Goal: Task Accomplishment & Management: Complete application form

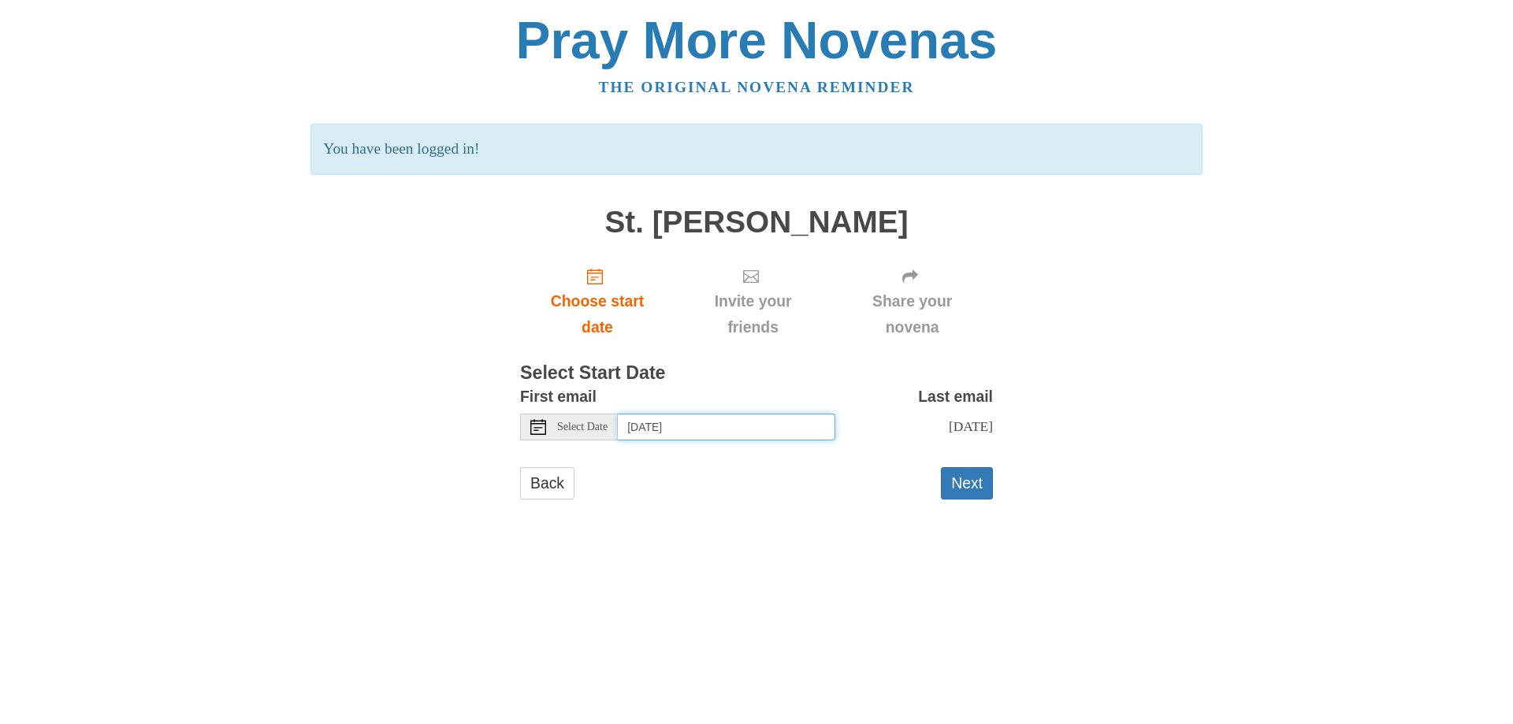
click at [672, 432] on input "Friday, August 29th" at bounding box center [727, 427] width 218 height 27
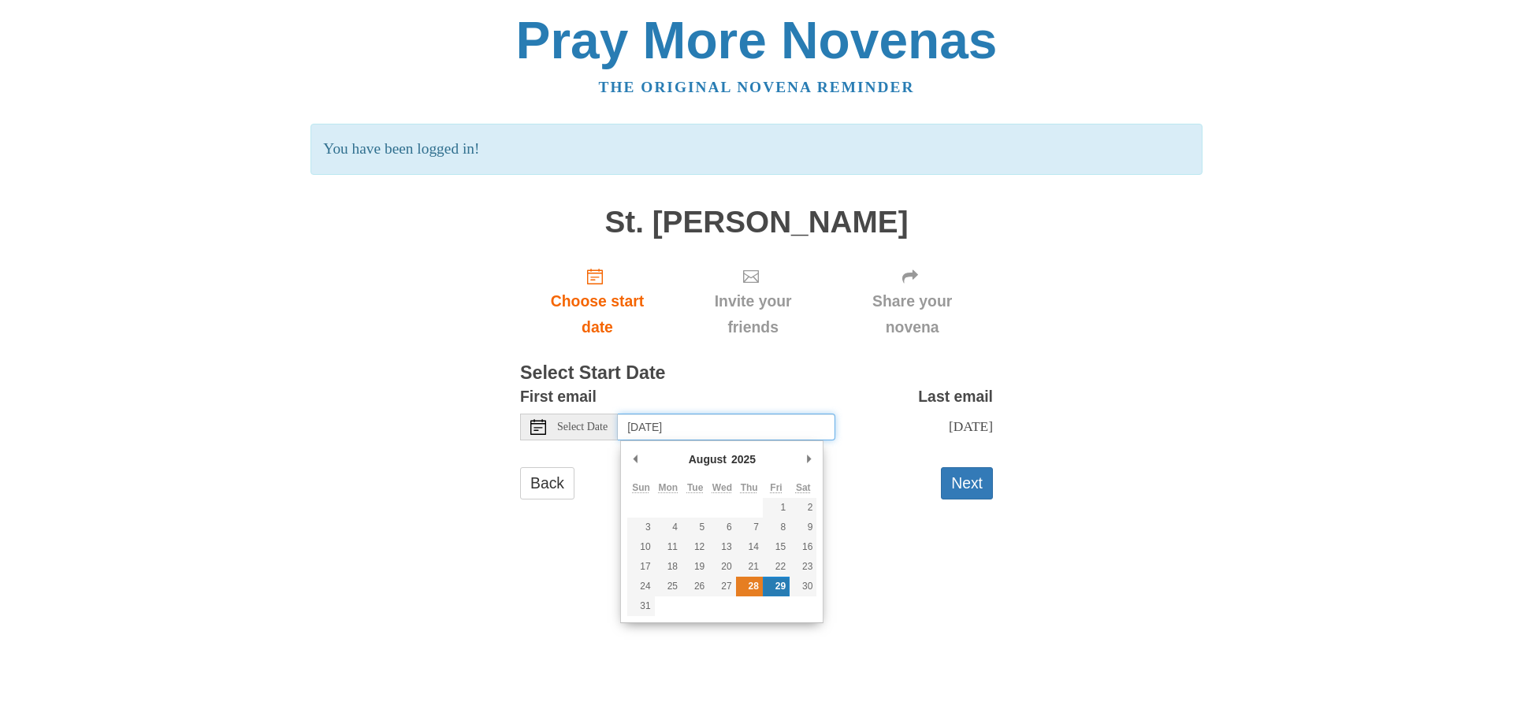
type input "Thursday, August 28th"
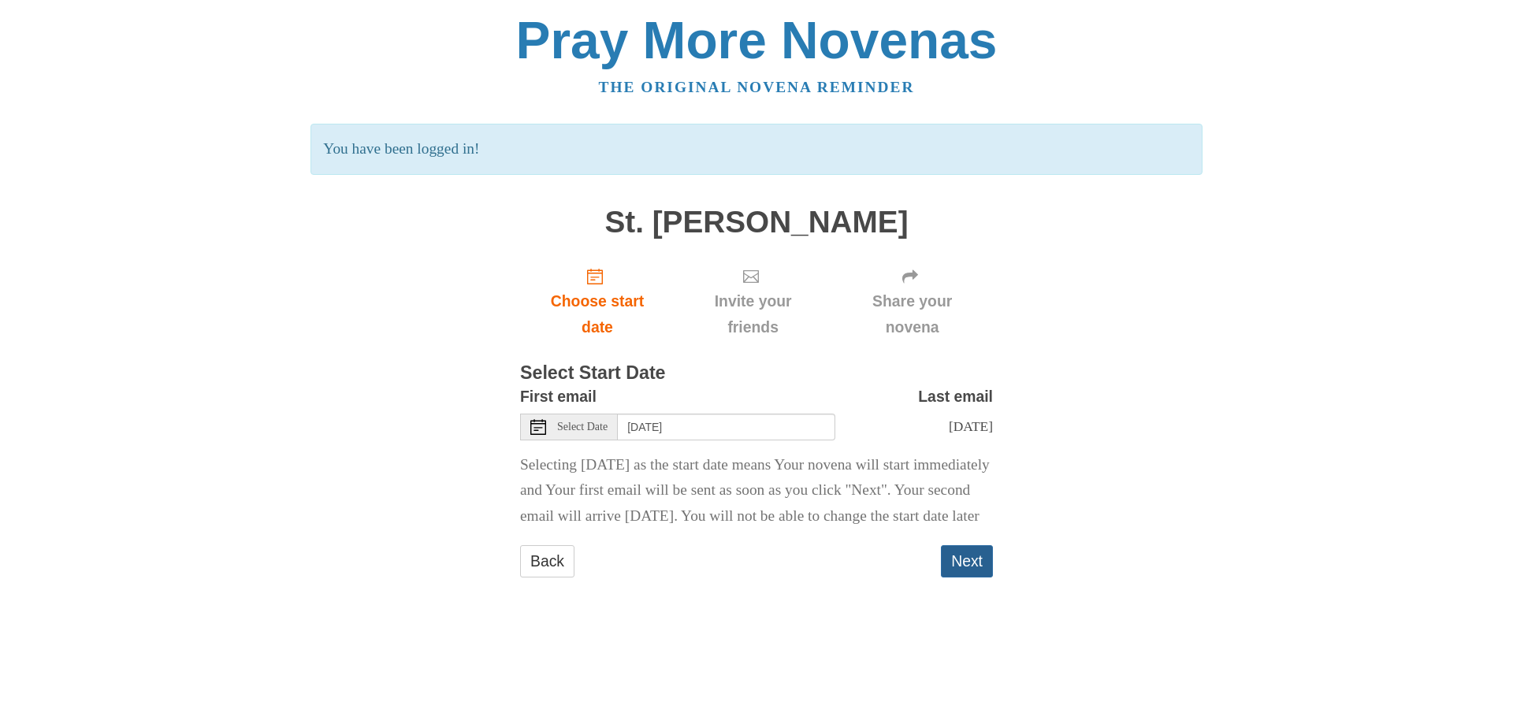
click at [967, 578] on button "Next" at bounding box center [967, 561] width 52 height 32
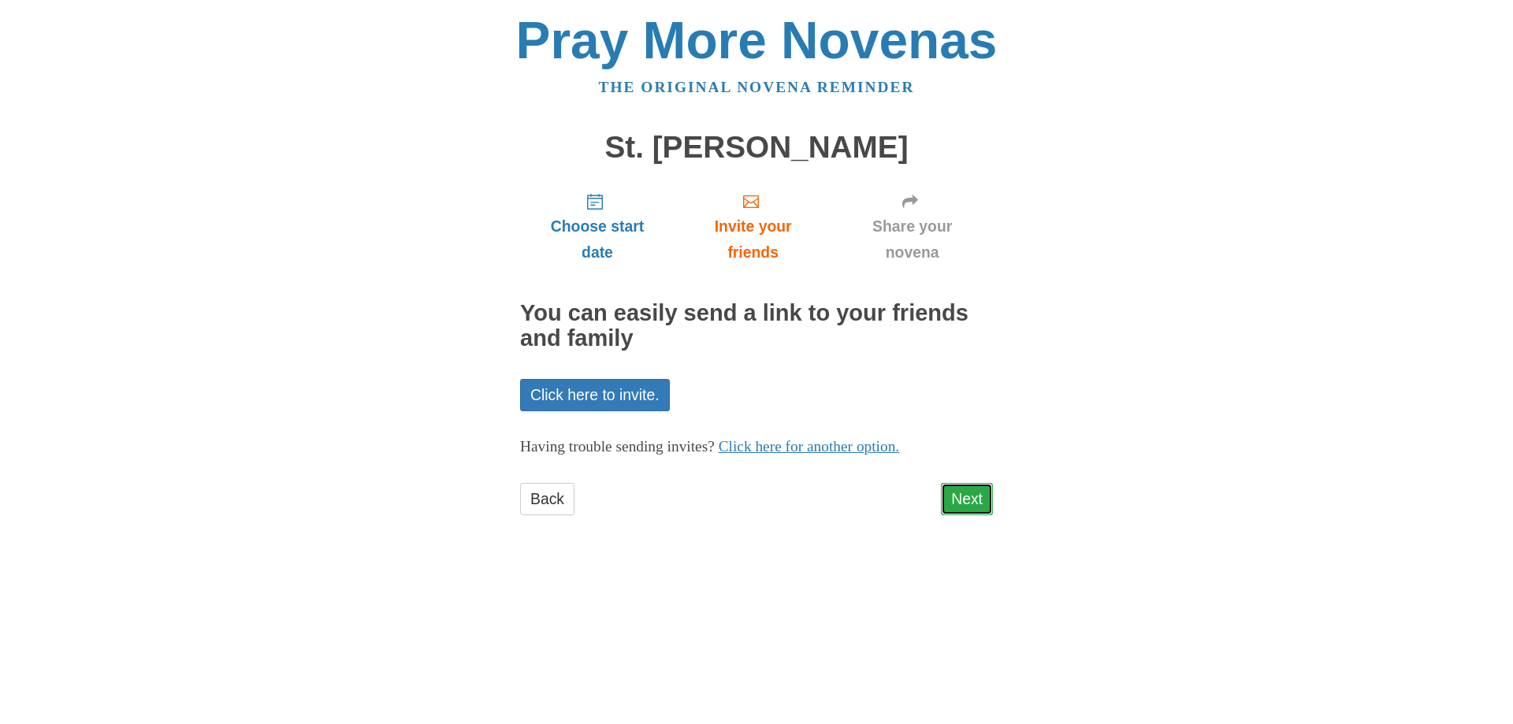
click at [962, 497] on link "Next" at bounding box center [967, 499] width 52 height 32
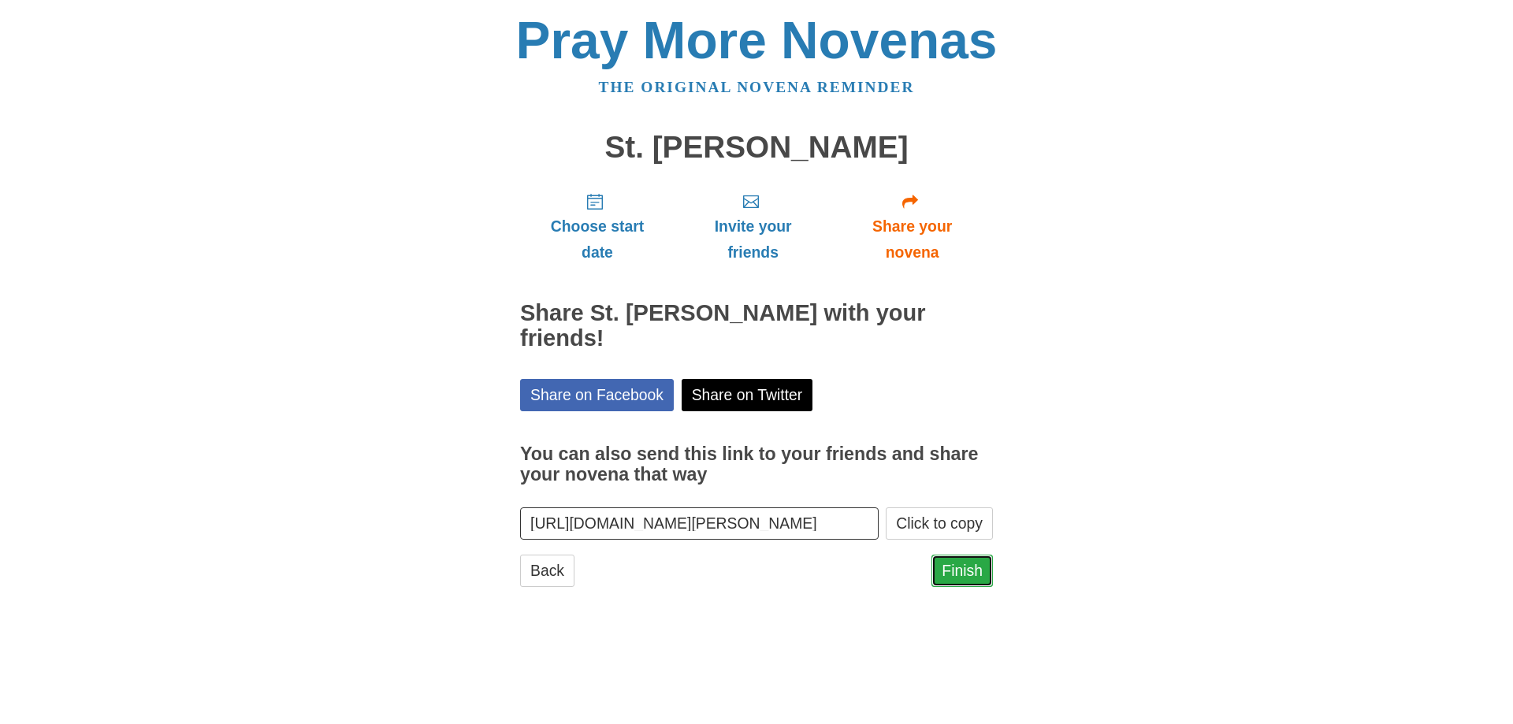
click at [970, 569] on link "Finish" at bounding box center [962, 571] width 61 height 32
